Goal: Transaction & Acquisition: Book appointment/travel/reservation

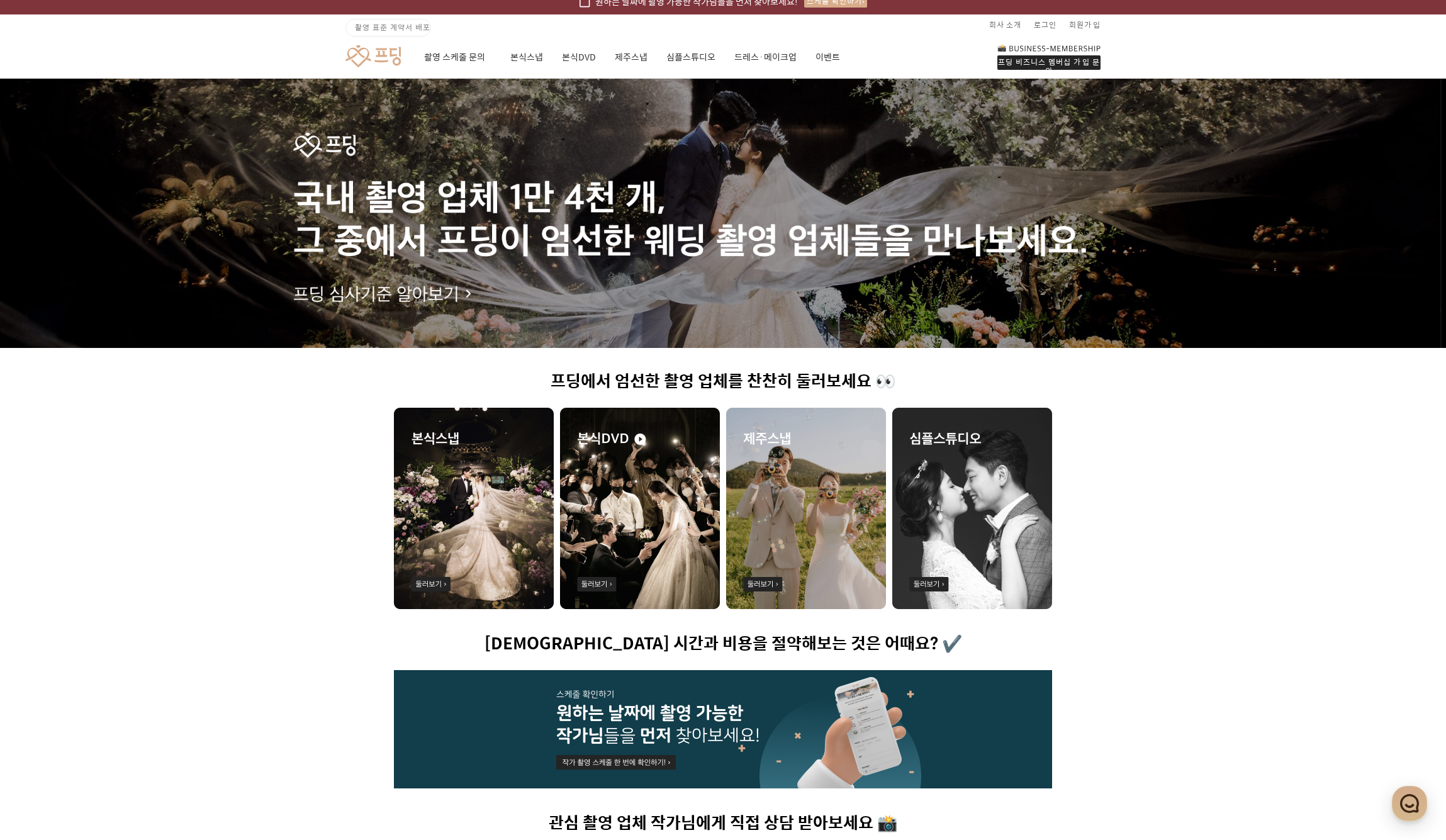
scroll to position [16, 0]
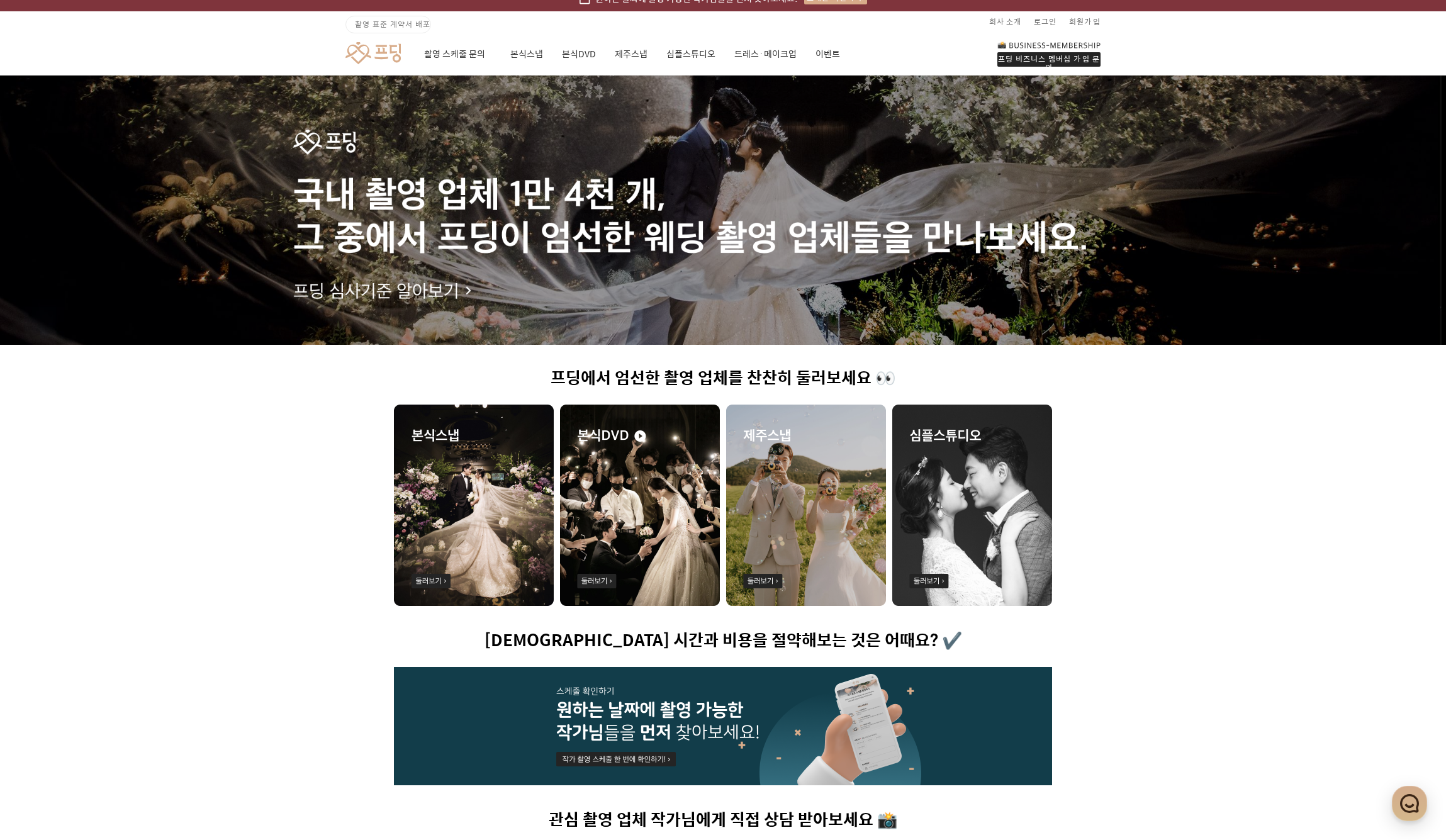
click at [791, 522] on img at bounding box center [806, 505] width 160 height 202
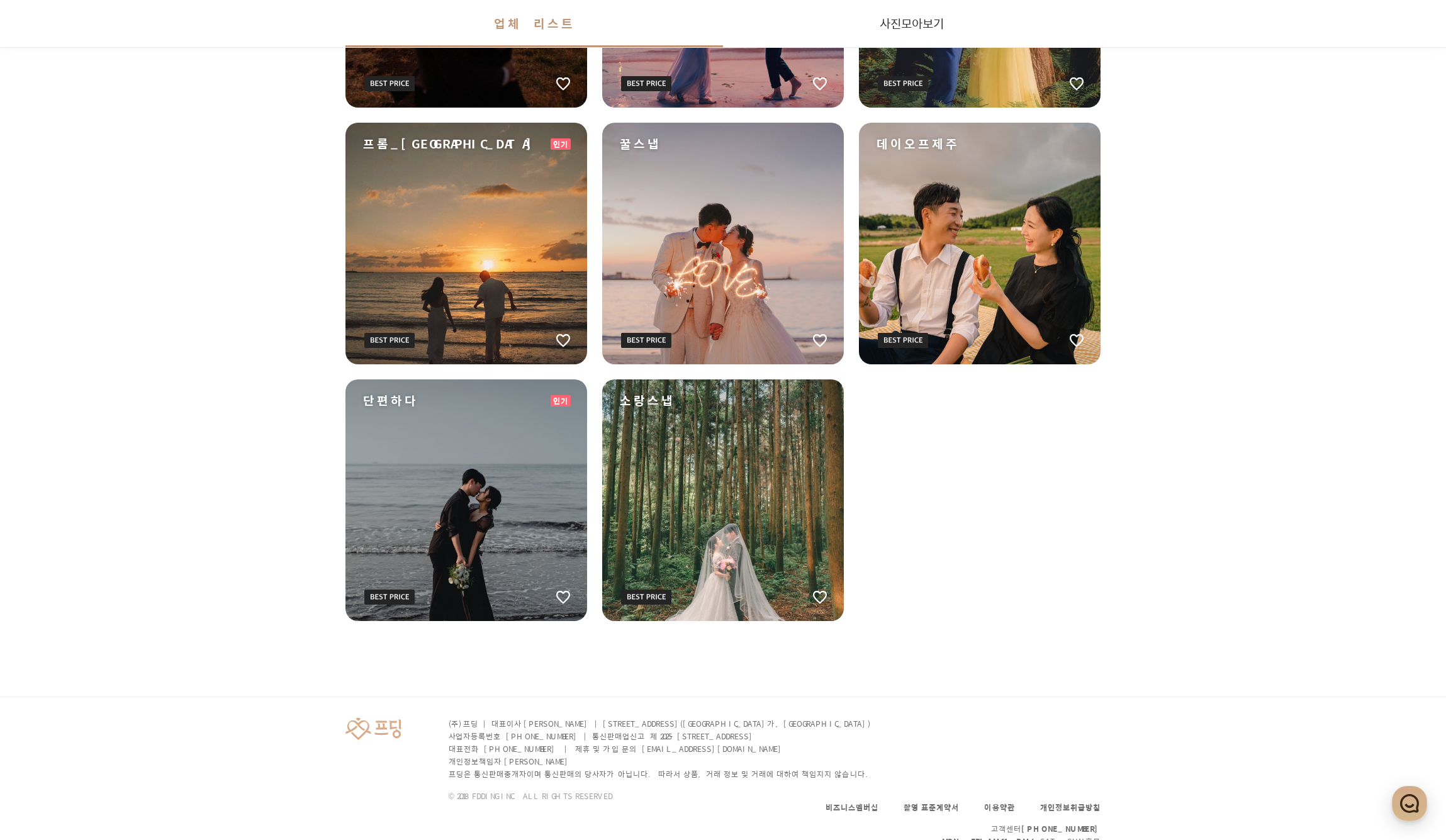
scroll to position [1935, 0]
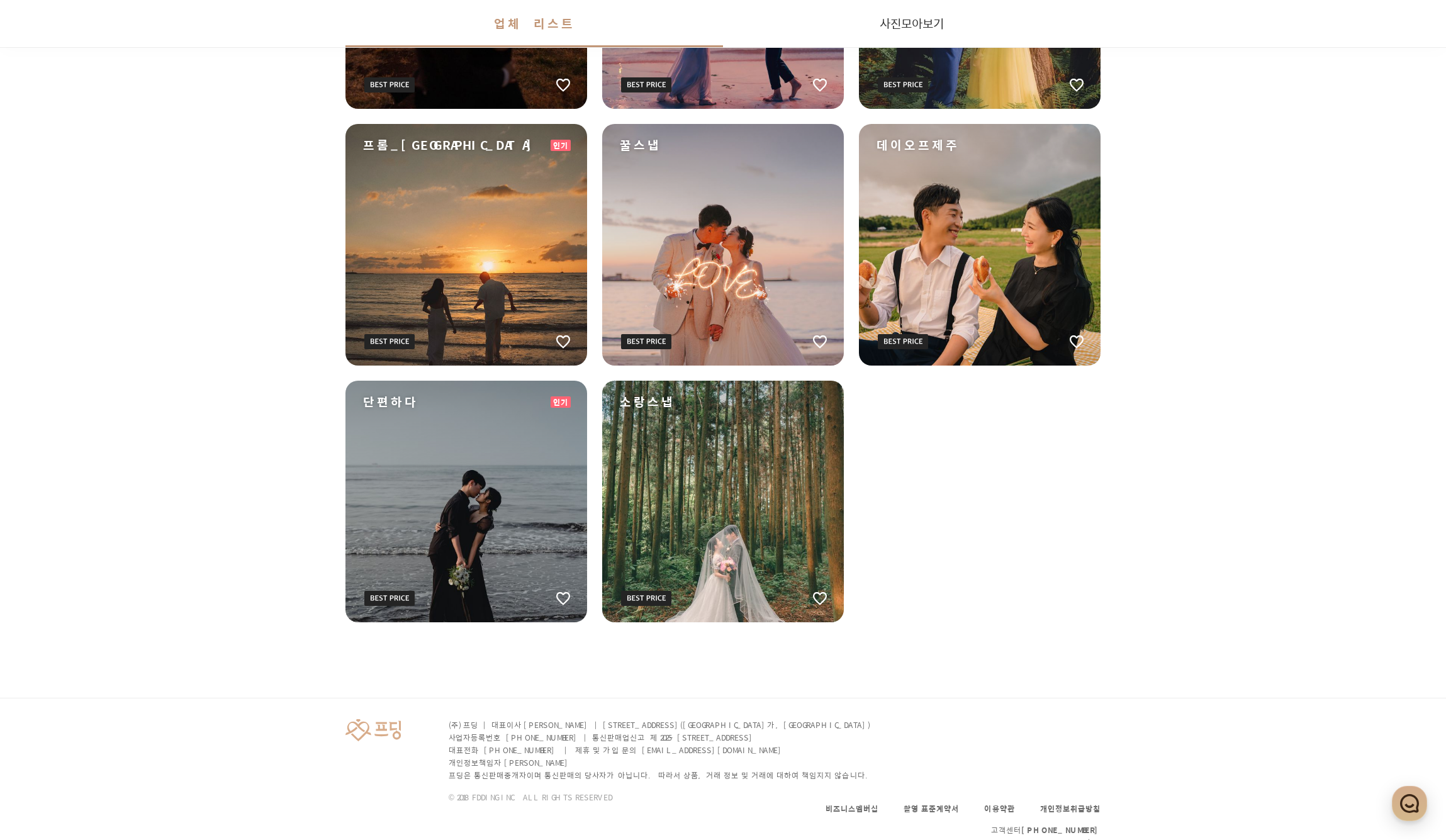
click at [778, 451] on div "소랑스냅" at bounding box center [723, 501] width 242 height 242
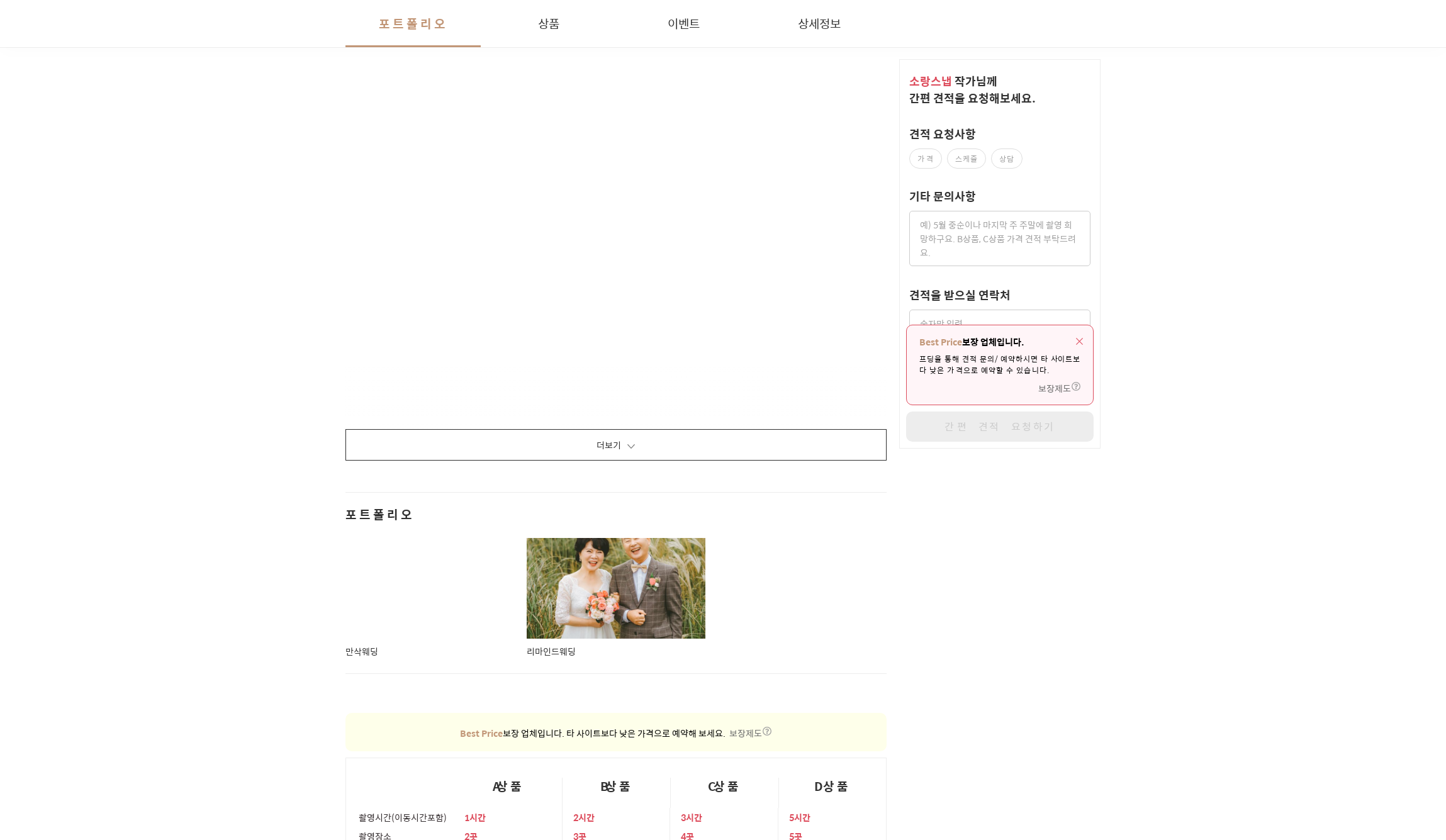
scroll to position [2476, 0]
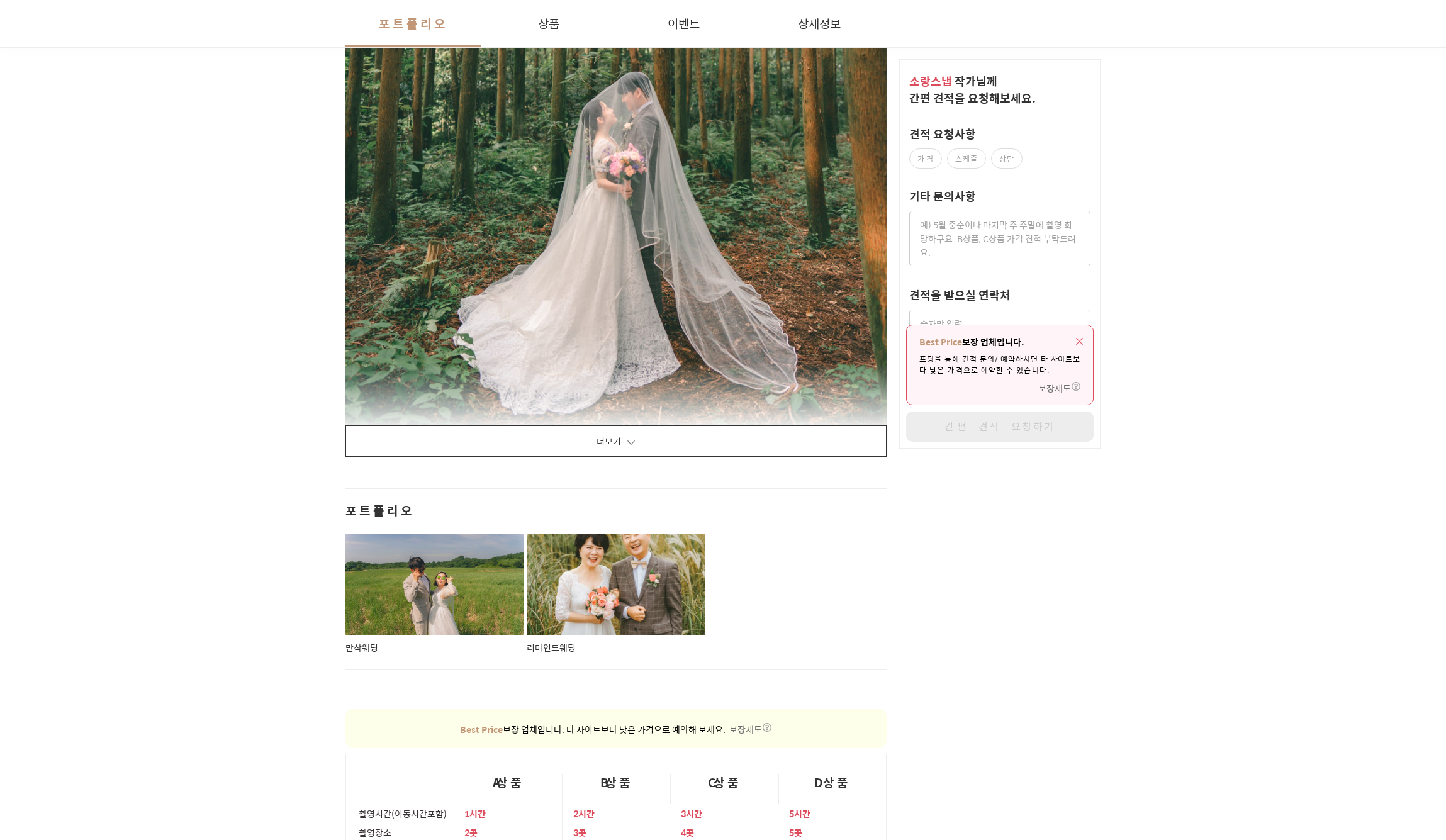
click at [719, 440] on button "더보기" at bounding box center [616, 440] width 541 height 31
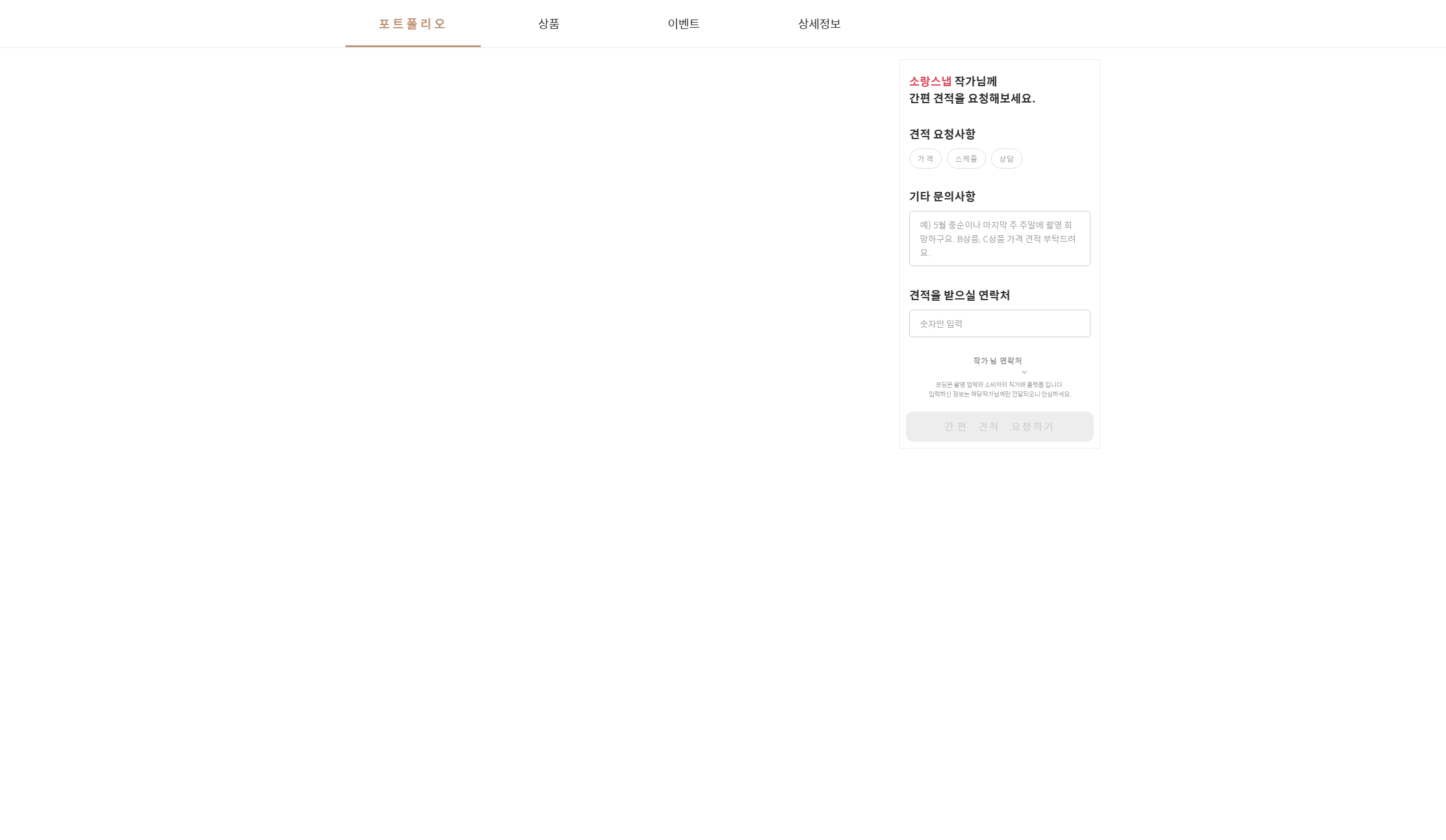
scroll to position [9005, 0]
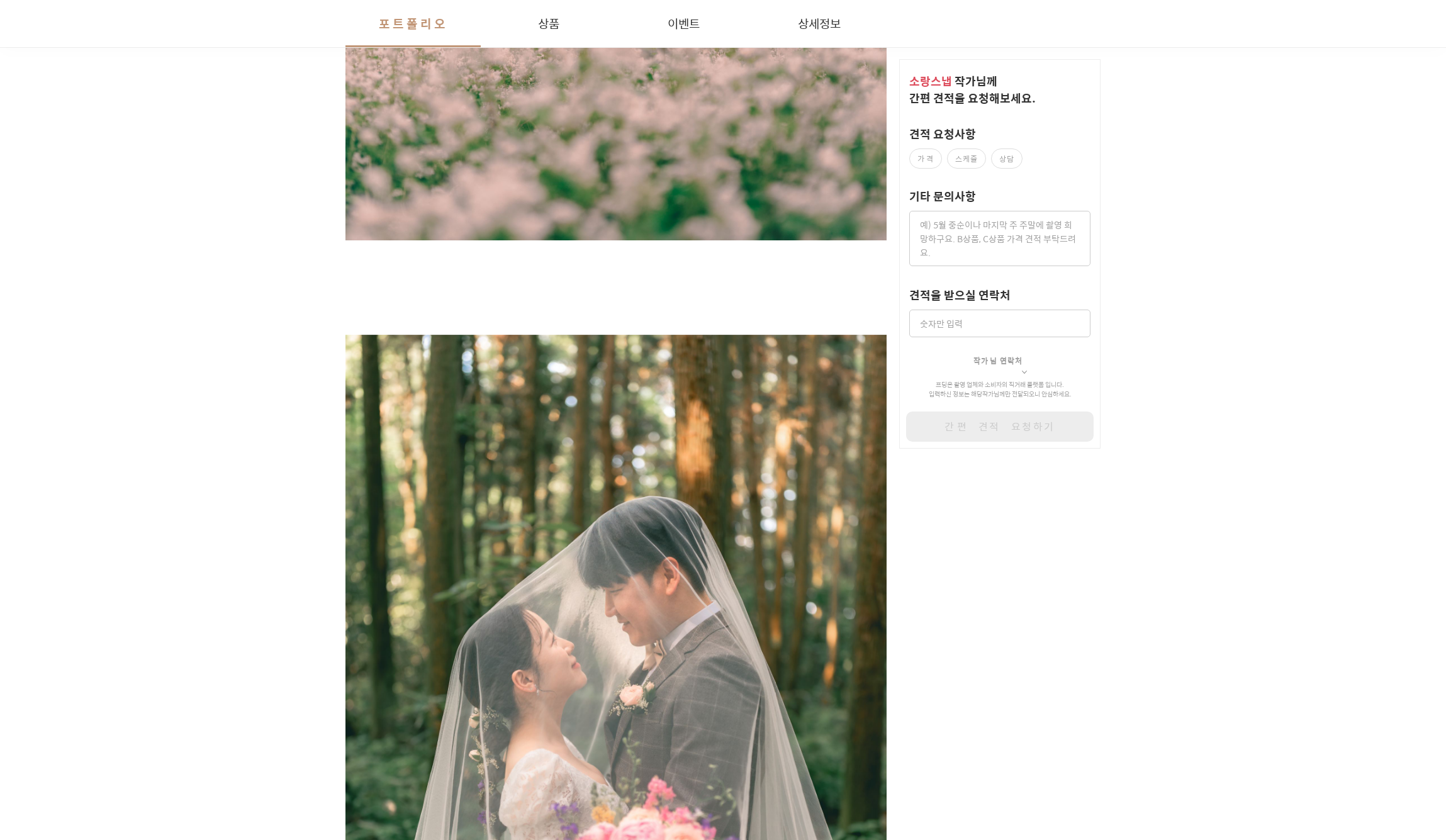
click at [437, 23] on button "포트폴리오" at bounding box center [413, 24] width 135 height 48
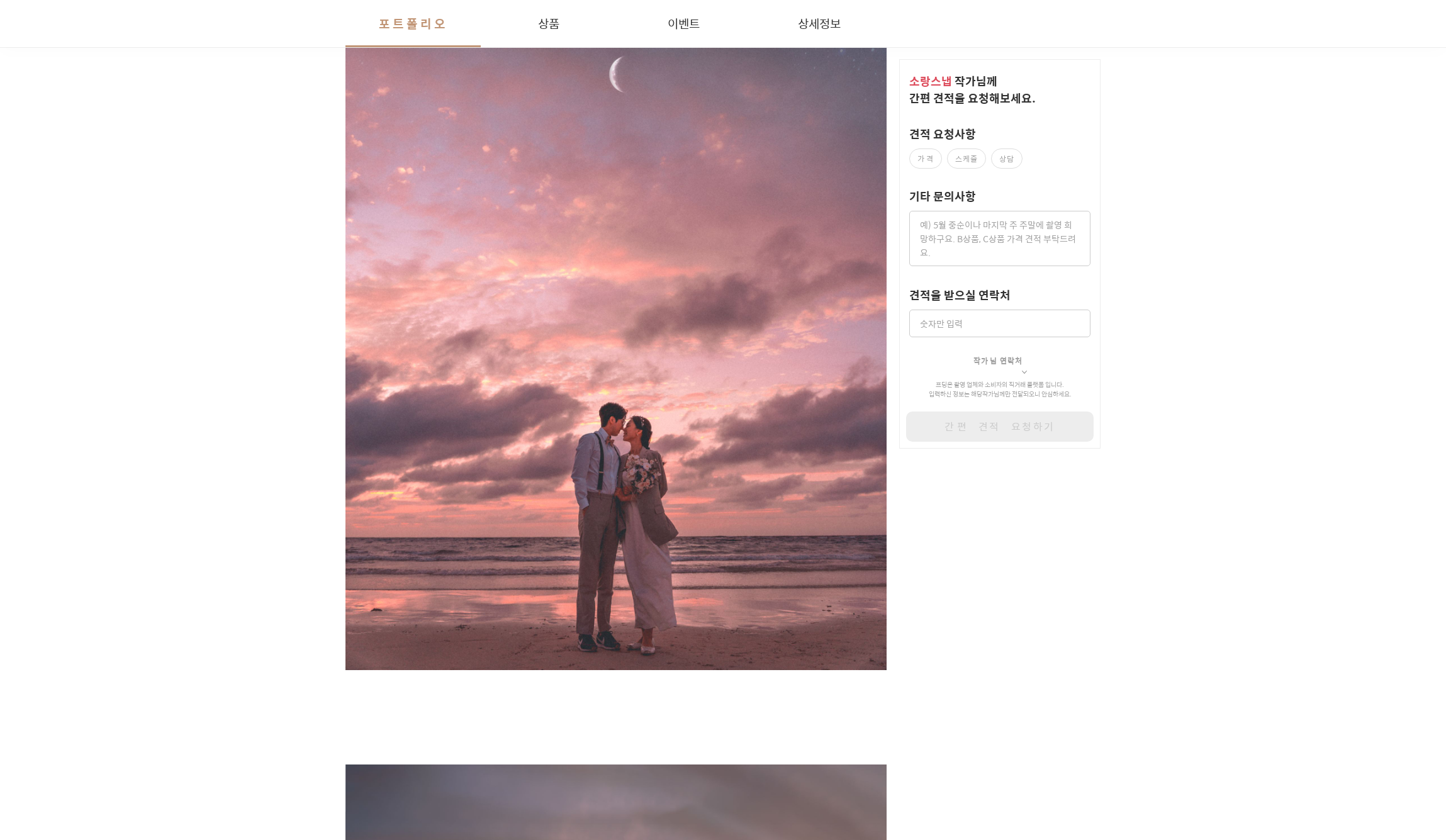
scroll to position [228, 0]
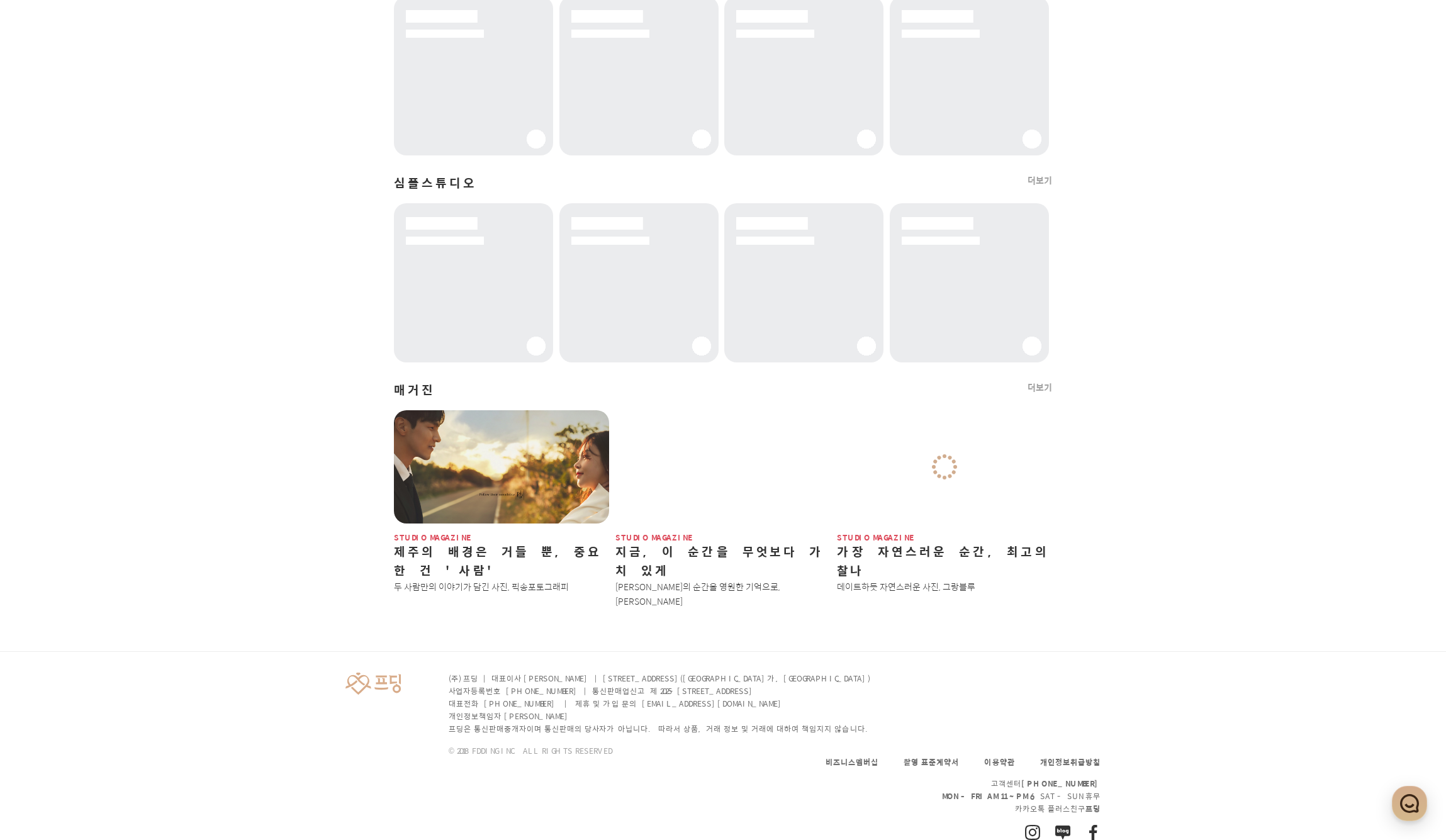
scroll to position [16, 0]
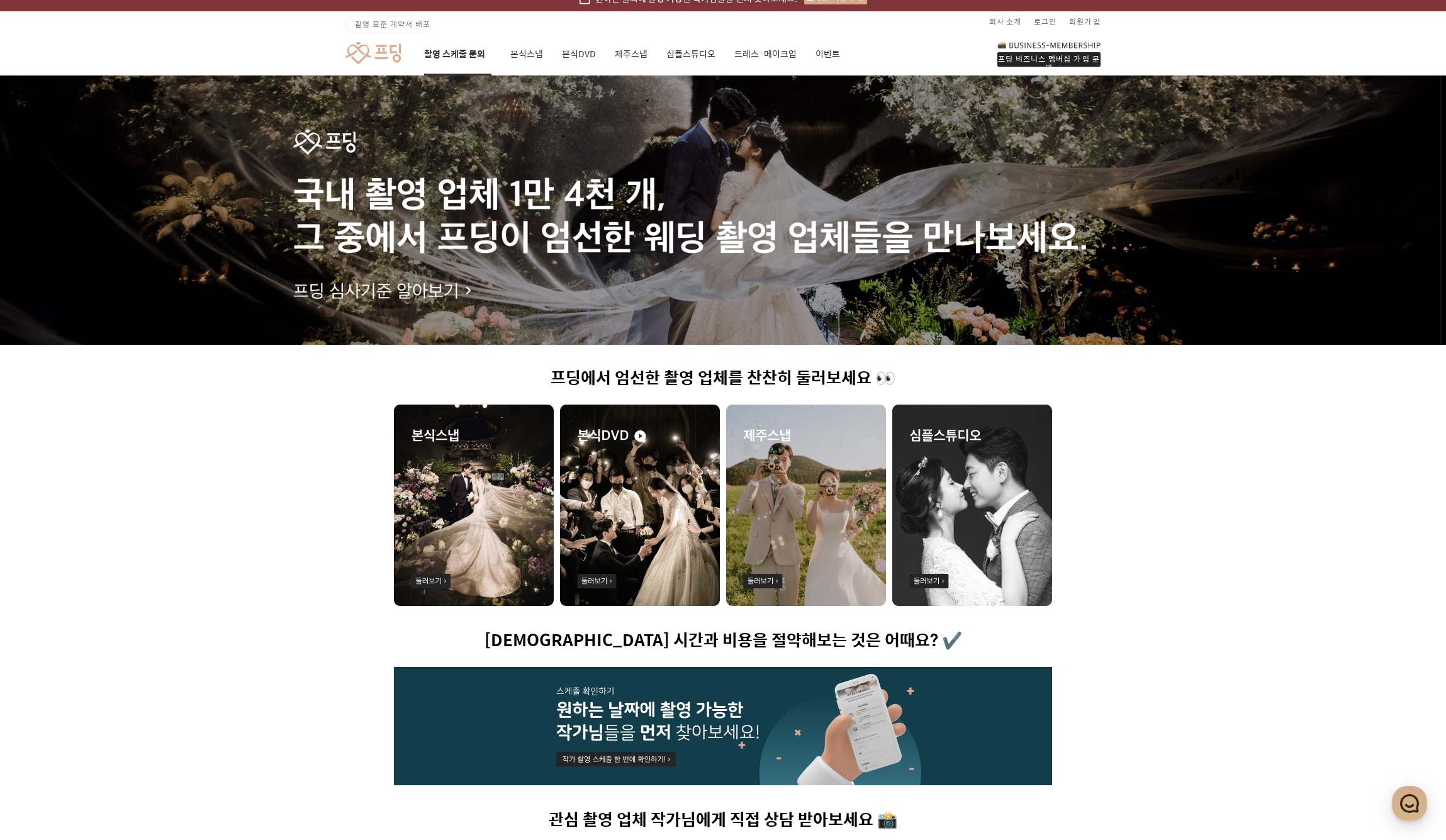
click at [449, 51] on link "촬영 스케줄 문의" at bounding box center [458, 53] width 68 height 43
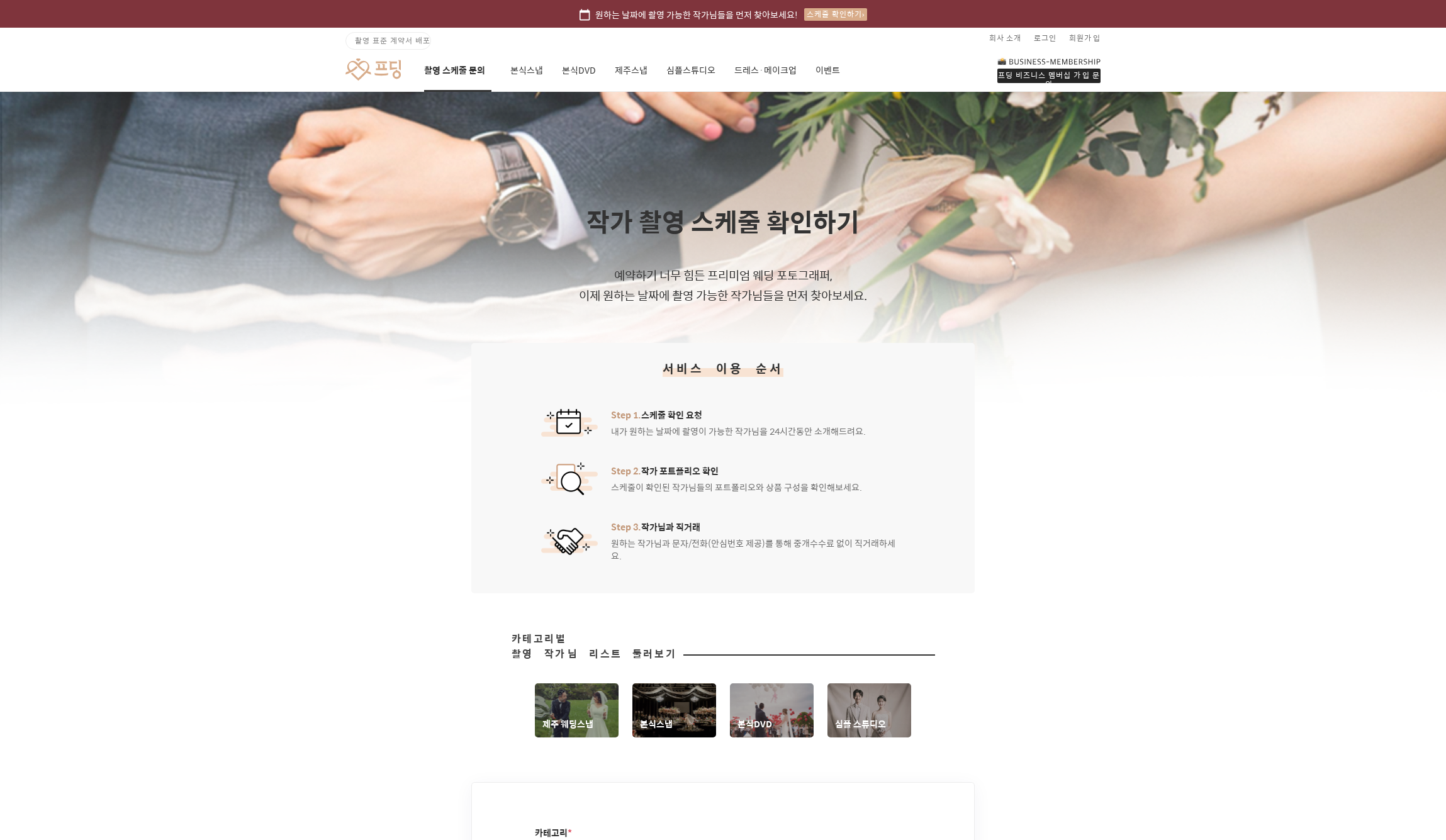
click at [395, 70] on link at bounding box center [373, 69] width 55 height 23
